Goal: Task Accomplishment & Management: Use online tool/utility

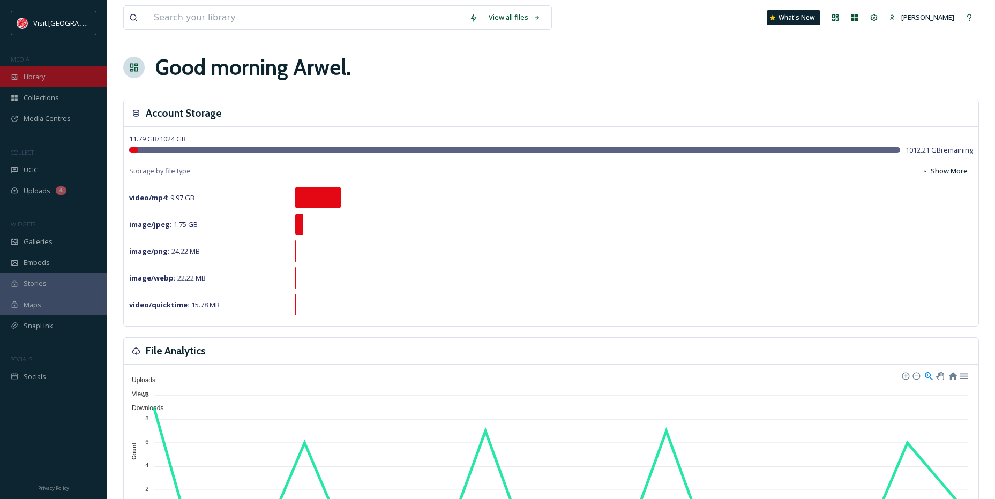
click at [36, 81] on span "Library" at bounding box center [34, 77] width 21 height 10
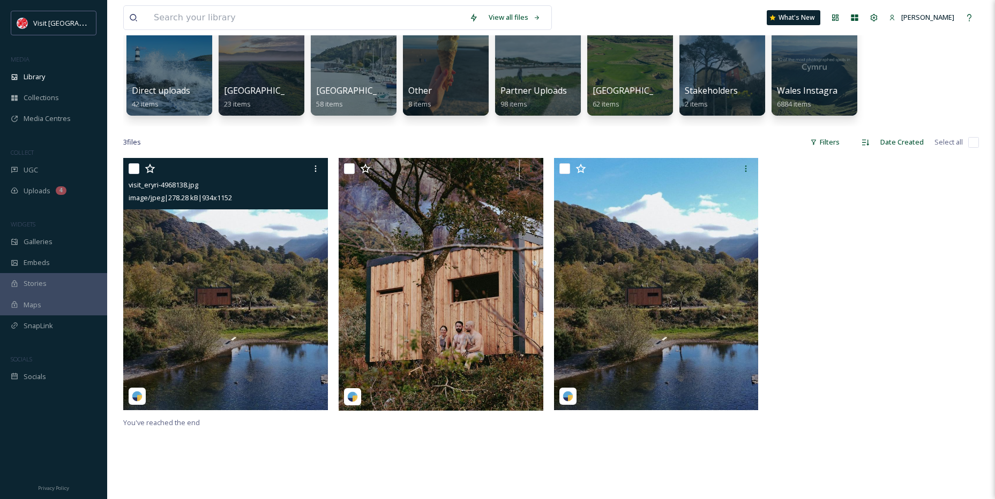
scroll to position [107, 0]
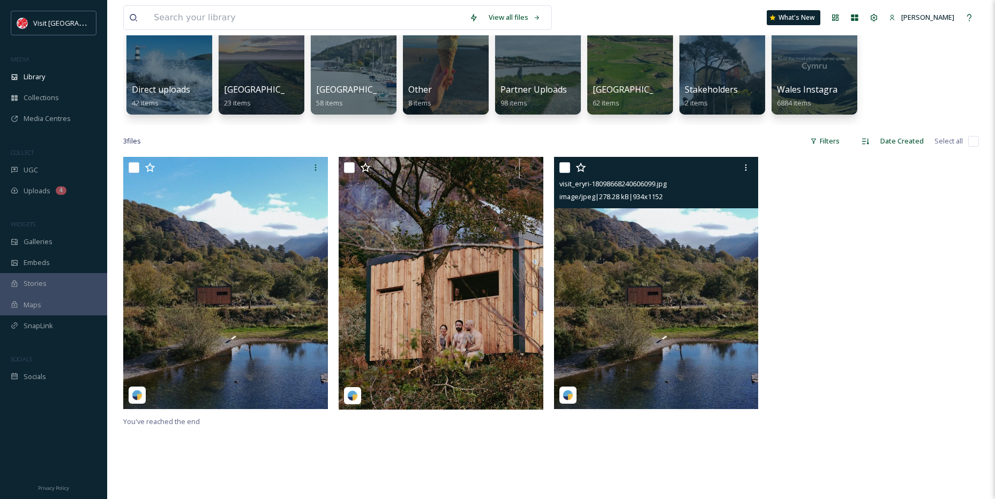
click at [567, 169] on input "checkbox" at bounding box center [564, 167] width 11 height 11
checkbox input "true"
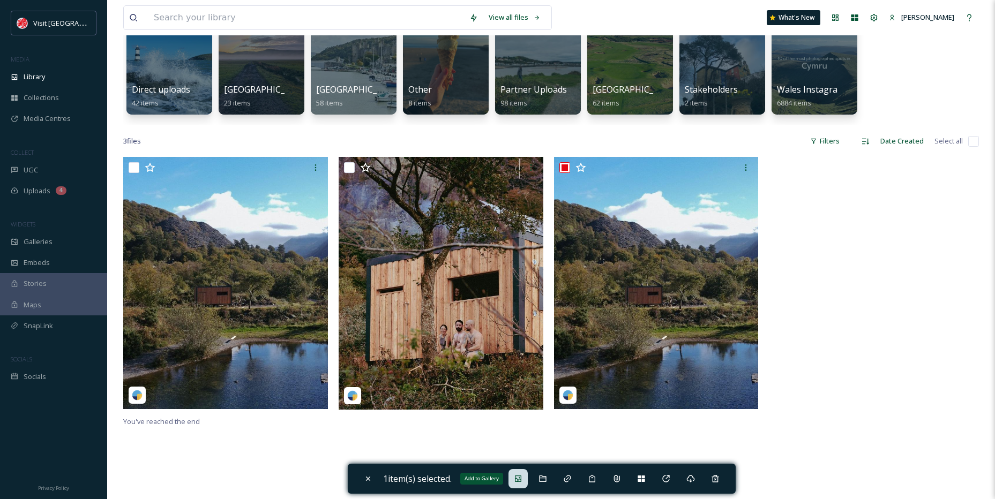
click at [520, 482] on icon at bounding box center [518, 479] width 6 height 6
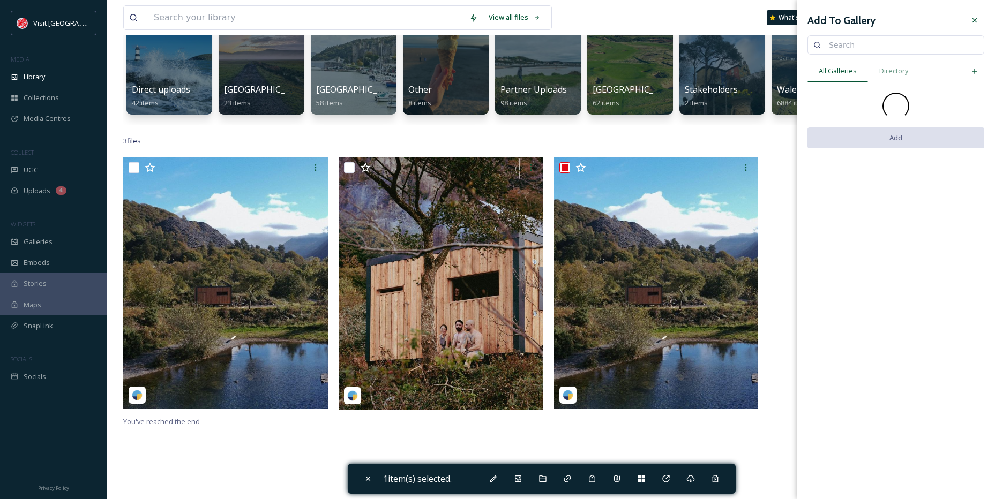
click at [984, 18] on div "Add To Gallery All Galleries Directory Add" at bounding box center [896, 83] width 198 height 167
click at [981, 17] on div at bounding box center [974, 20] width 19 height 19
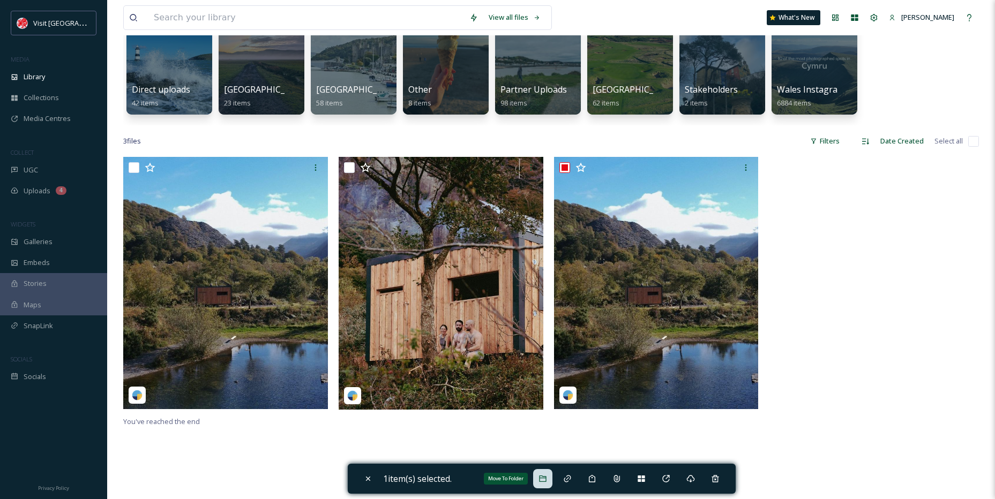
click at [541, 476] on div "Move To Folder" at bounding box center [542, 478] width 19 height 19
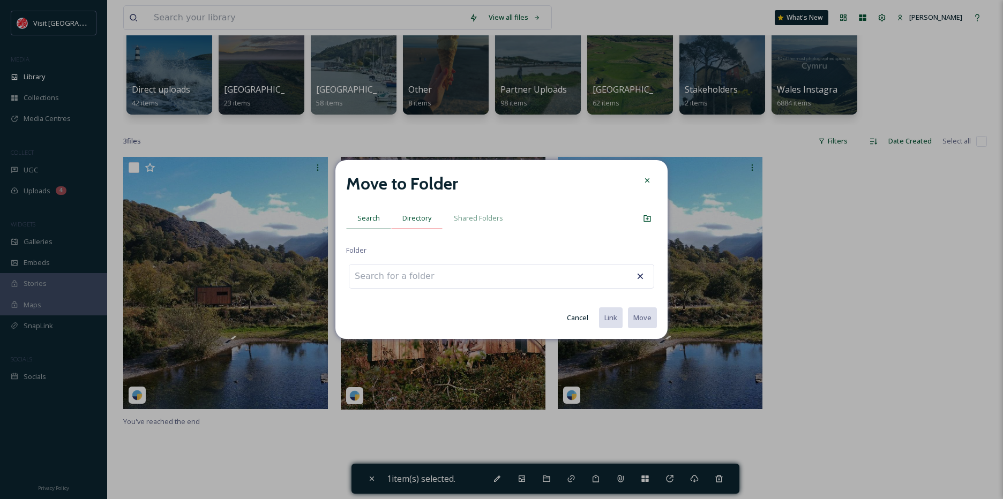
click at [421, 225] on div "Directory" at bounding box center [416, 218] width 51 height 22
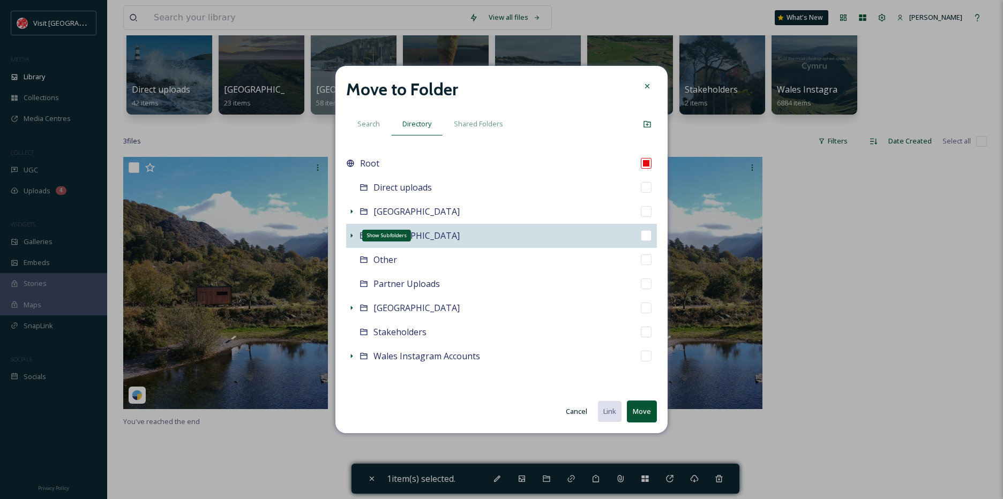
click at [353, 235] on icon at bounding box center [351, 235] width 9 height 9
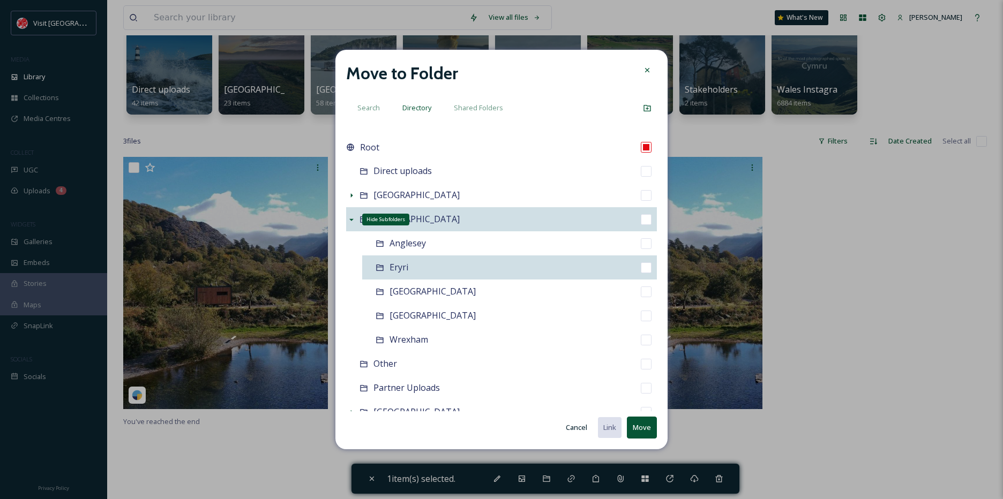
click at [382, 264] on icon at bounding box center [380, 268] width 9 height 9
checkbox input "false"
checkbox input "true"
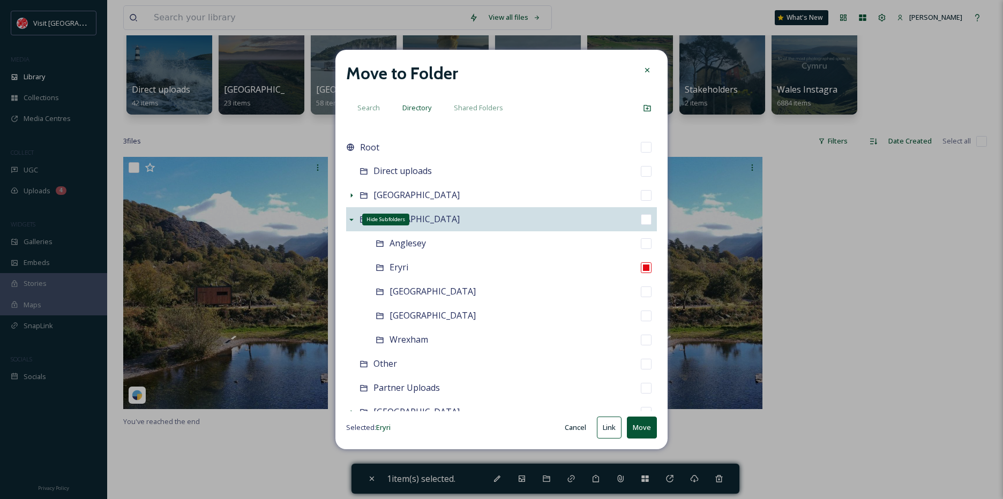
click at [637, 423] on button "Move" at bounding box center [642, 428] width 30 height 22
